Goal: Task Accomplishment & Management: Use online tool/utility

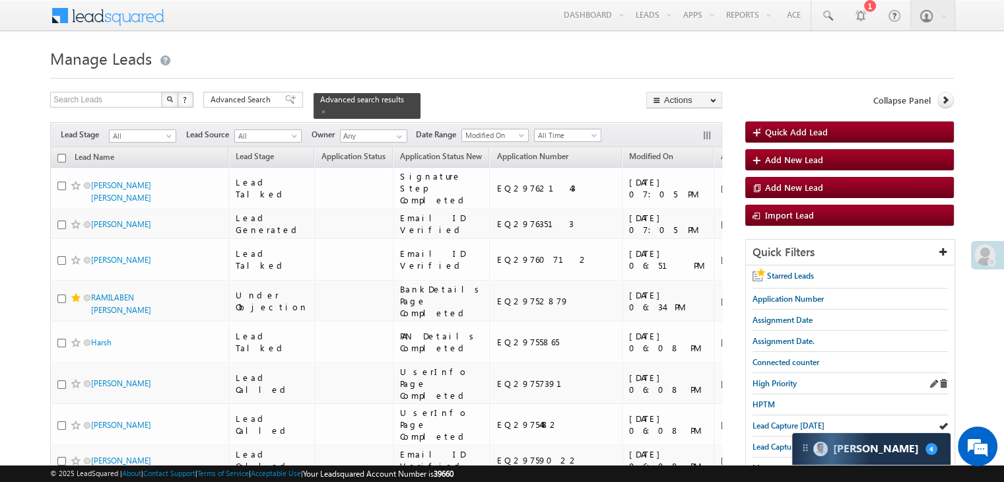
click at [779, 373] on div "High Priority" at bounding box center [849, 383] width 195 height 21
click at [775, 381] on span "High Priority" at bounding box center [774, 383] width 44 height 10
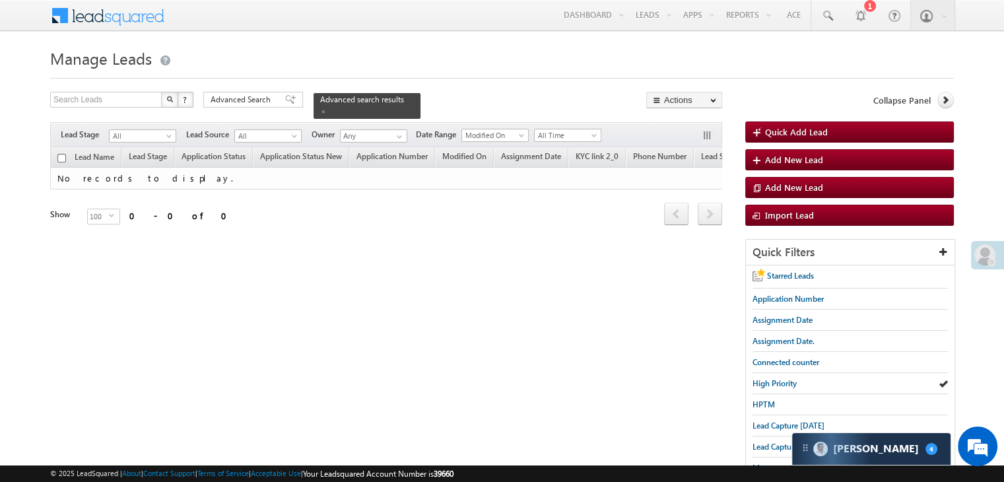
click at [296, 91] on form "Manage Leads Quick Add Lead Search Leads X ? 0 results found Advanced Search Ad…" at bounding box center [501, 331] width 903 height 574
click at [261, 104] on span "Advanced Search" at bounding box center [242, 100] width 64 height 12
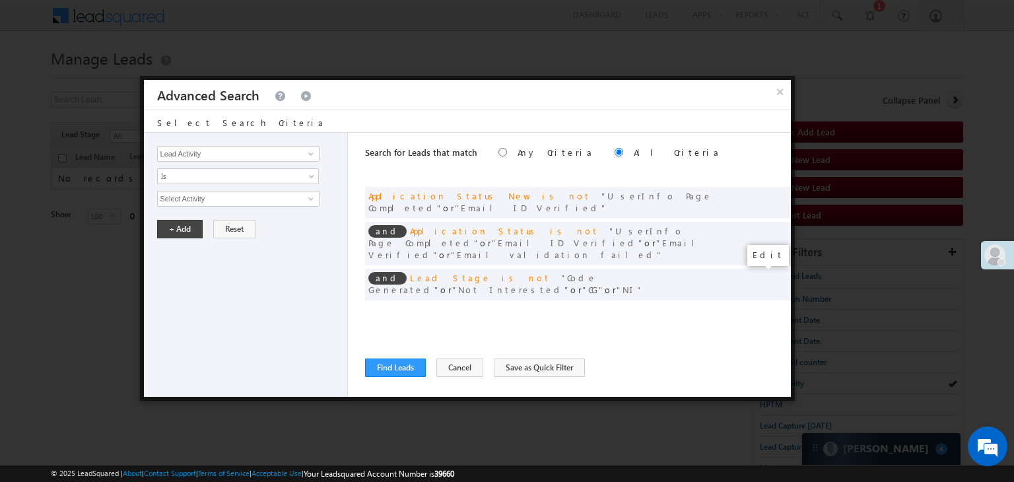
click at [756, 307] on span at bounding box center [760, 311] width 9 height 9
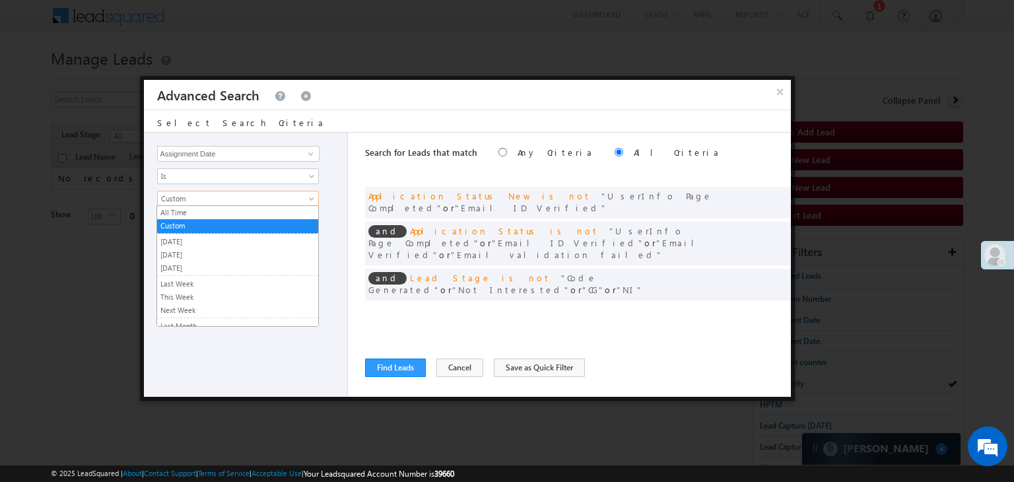
click at [222, 198] on span "Custom" at bounding box center [229, 199] width 143 height 12
click at [205, 251] on link "[DATE]" at bounding box center [237, 255] width 161 height 12
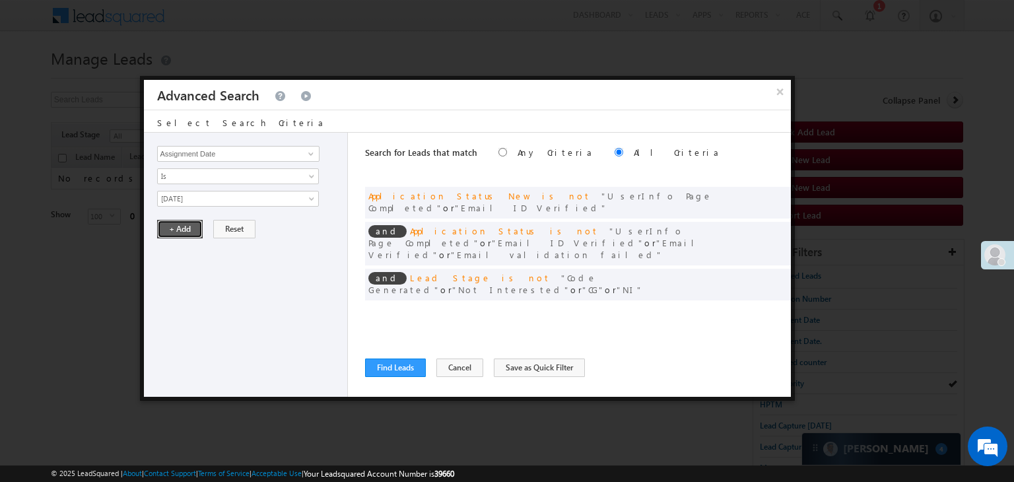
click at [188, 231] on button "+ Add" at bounding box center [180, 229] width 46 height 18
drag, startPoint x: 380, startPoint y: 370, endPoint x: 379, endPoint y: 336, distance: 33.7
click at [380, 367] on button "Find Leads" at bounding box center [395, 367] width 61 height 18
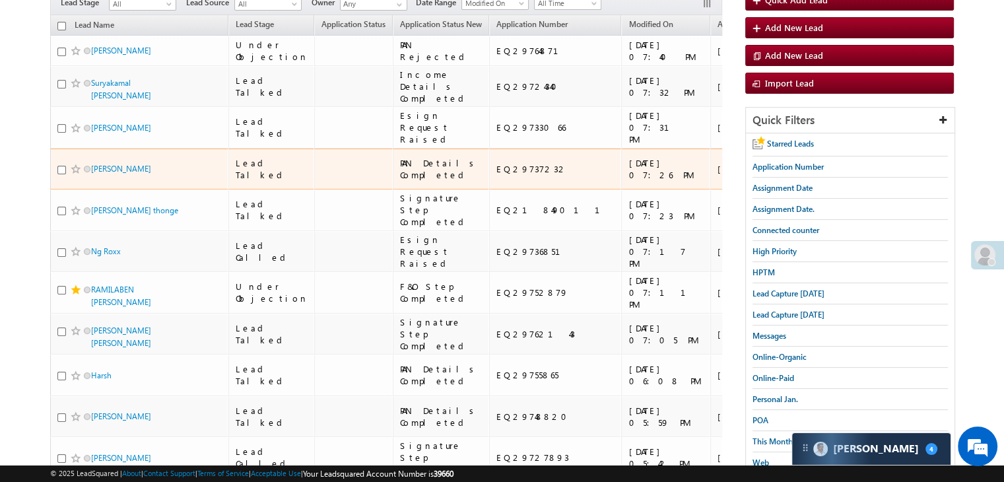
scroll to position [129, 0]
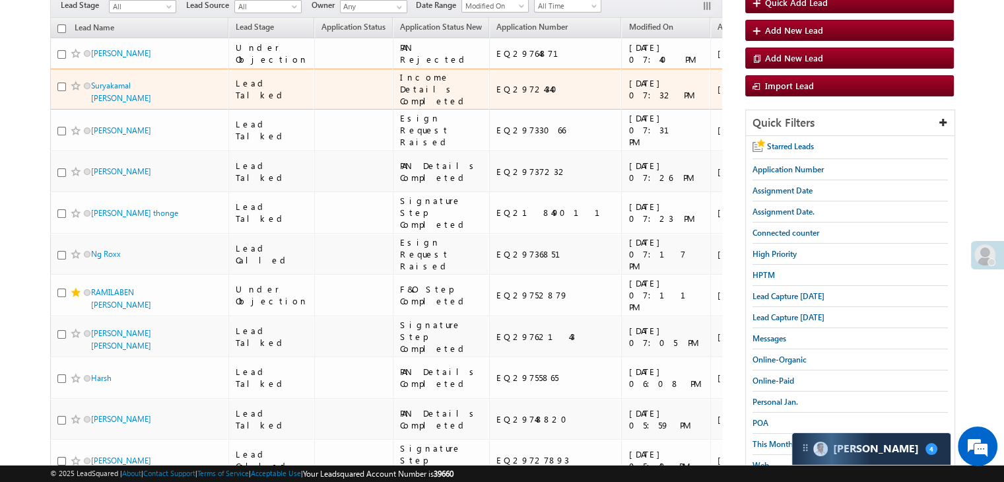
click at [792, 101] on div "[URL][DOMAIN_NAME]" at bounding box center [832, 89] width 81 height 24
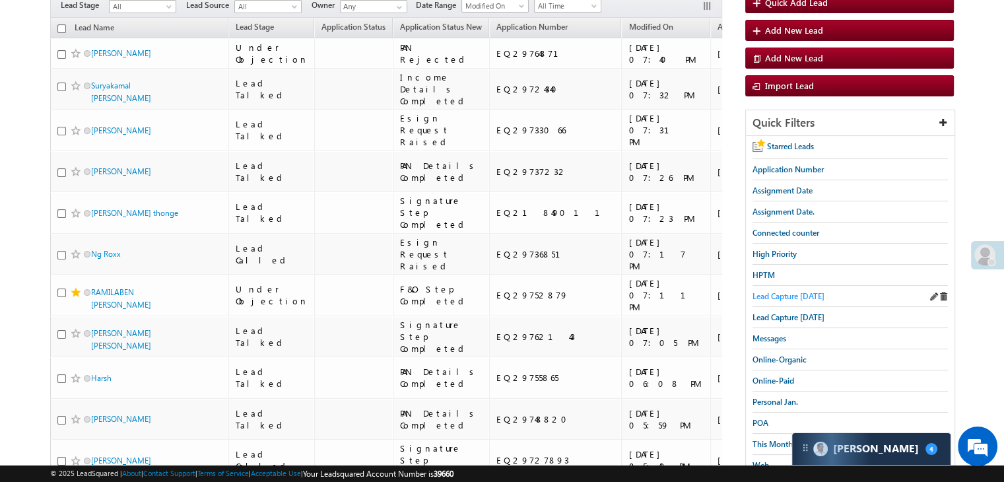
click at [813, 291] on span "Lead Capture [DATE]" at bounding box center [788, 296] width 72 height 10
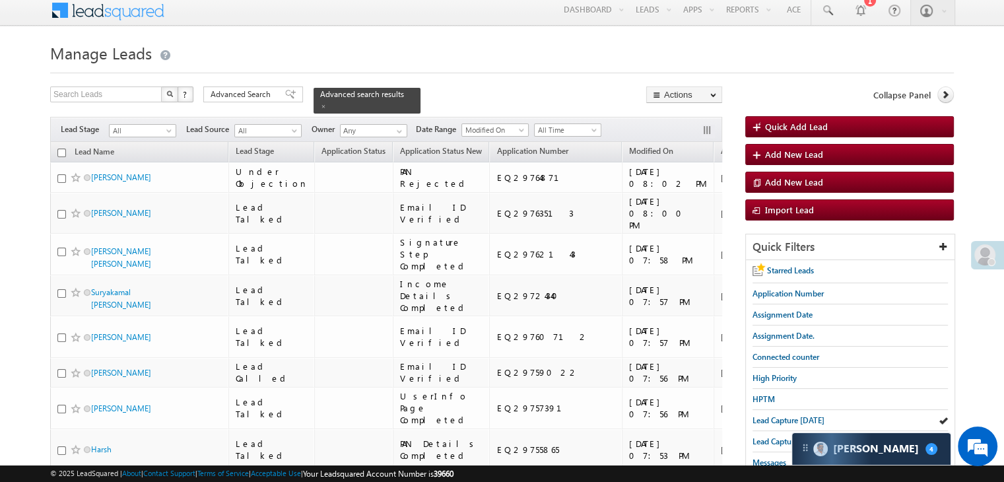
scroll to position [0, 0]
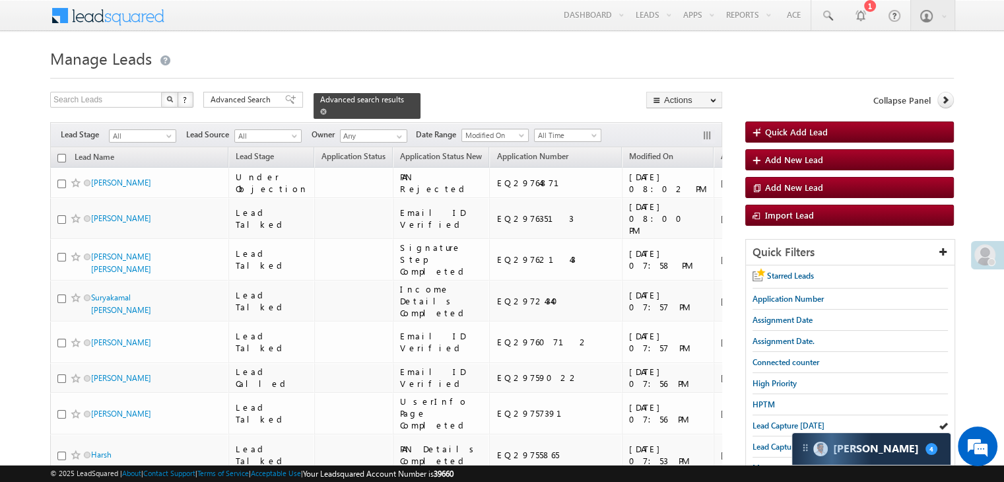
click at [327, 108] on span at bounding box center [323, 111] width 7 height 7
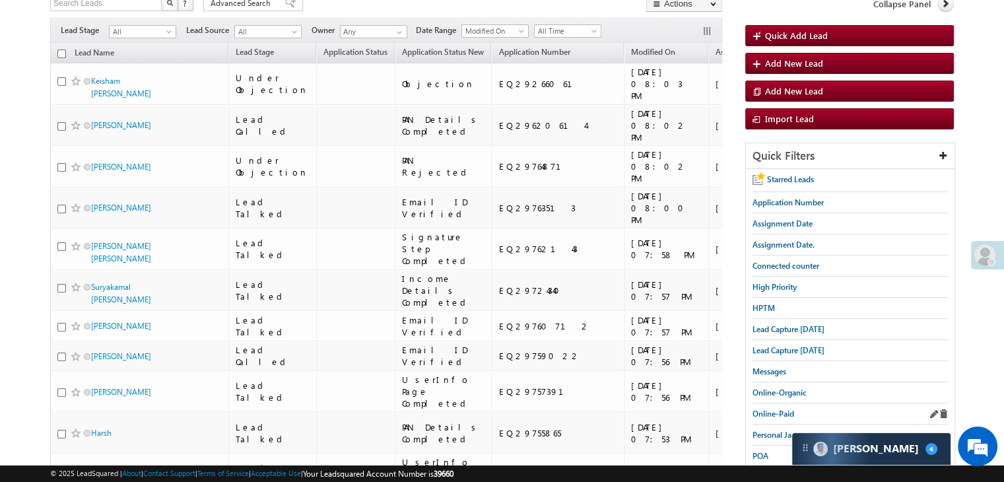
scroll to position [132, 0]
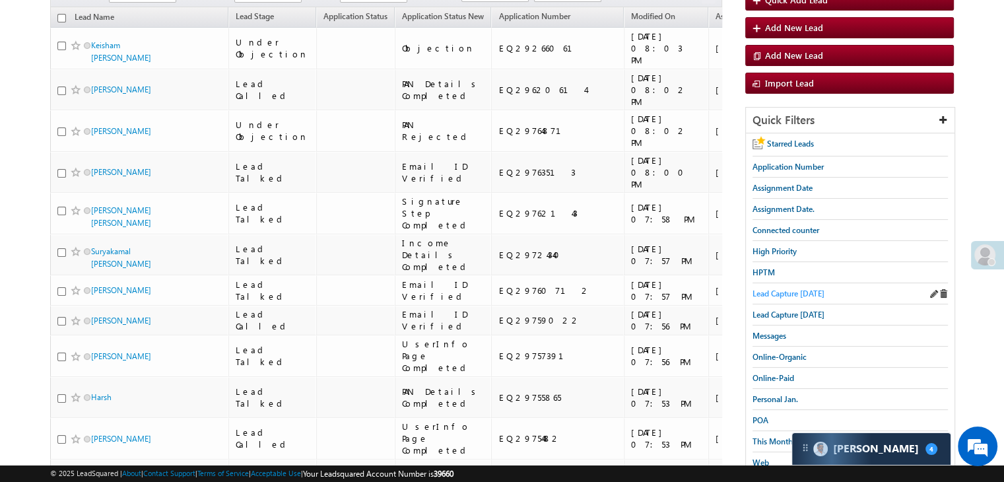
click at [800, 290] on span "Lead Capture [DATE]" at bounding box center [788, 293] width 72 height 10
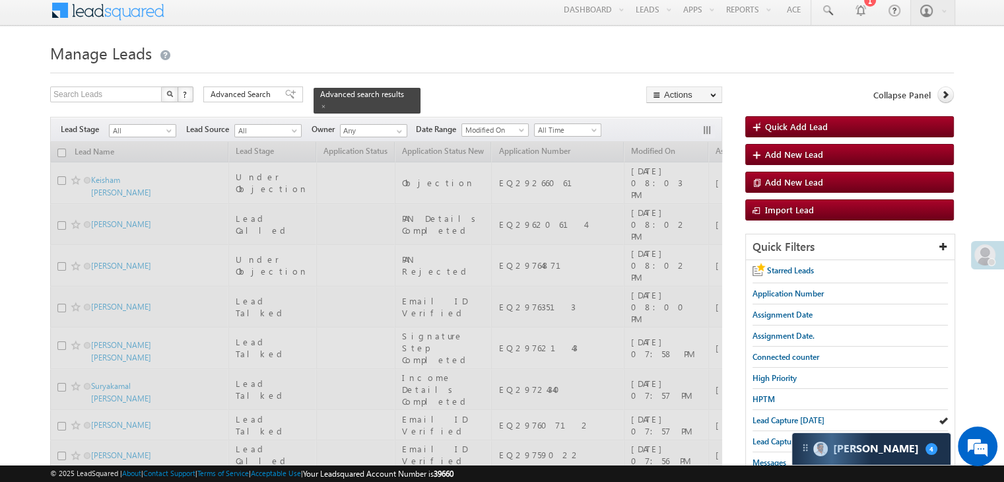
scroll to position [0, 0]
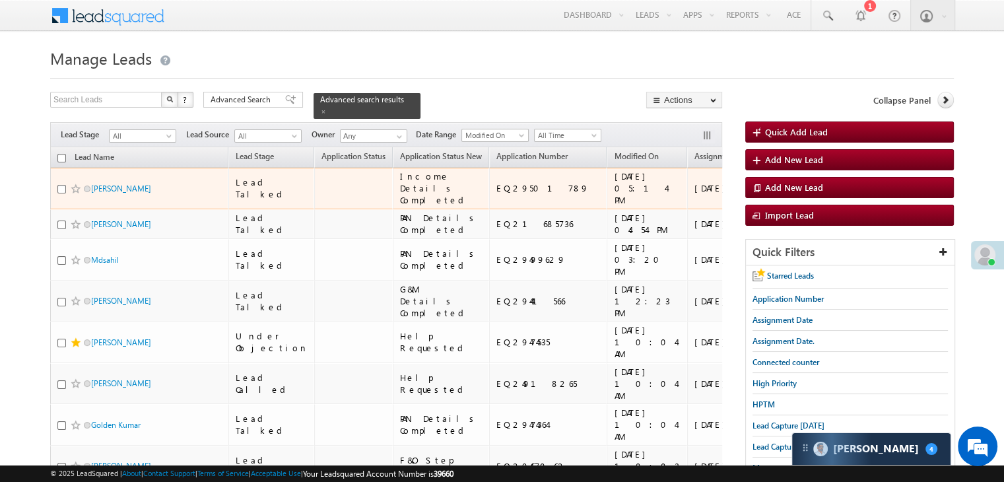
click at [769, 192] on div "https://angelbroking1-pk3em7sa.customui-test.leadsquared.com?leadId=c809d019-3d…" at bounding box center [809, 188] width 81 height 24
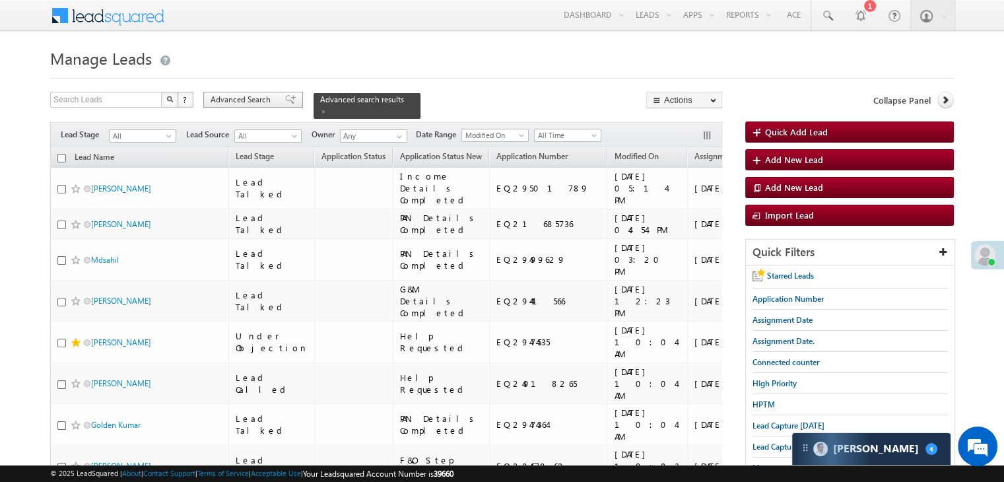
click at [264, 98] on span "Advanced Search" at bounding box center [242, 100] width 64 height 12
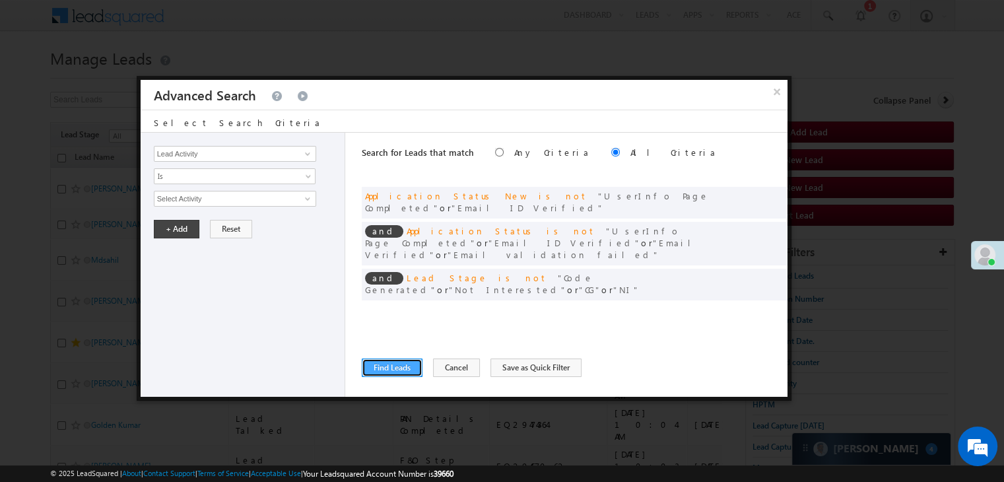
click at [408, 373] on button "Find Leads" at bounding box center [392, 367] width 61 height 18
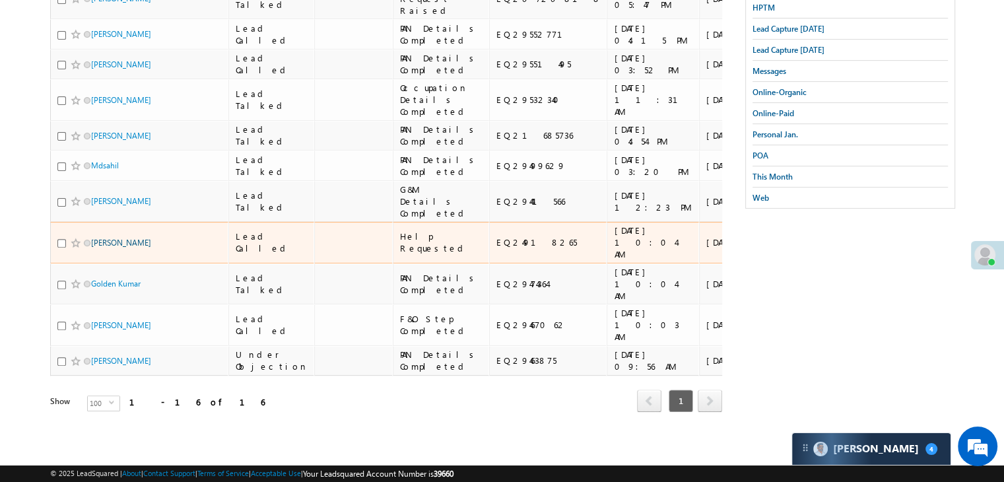
scroll to position [1019, 0]
